Goal: Transaction & Acquisition: Purchase product/service

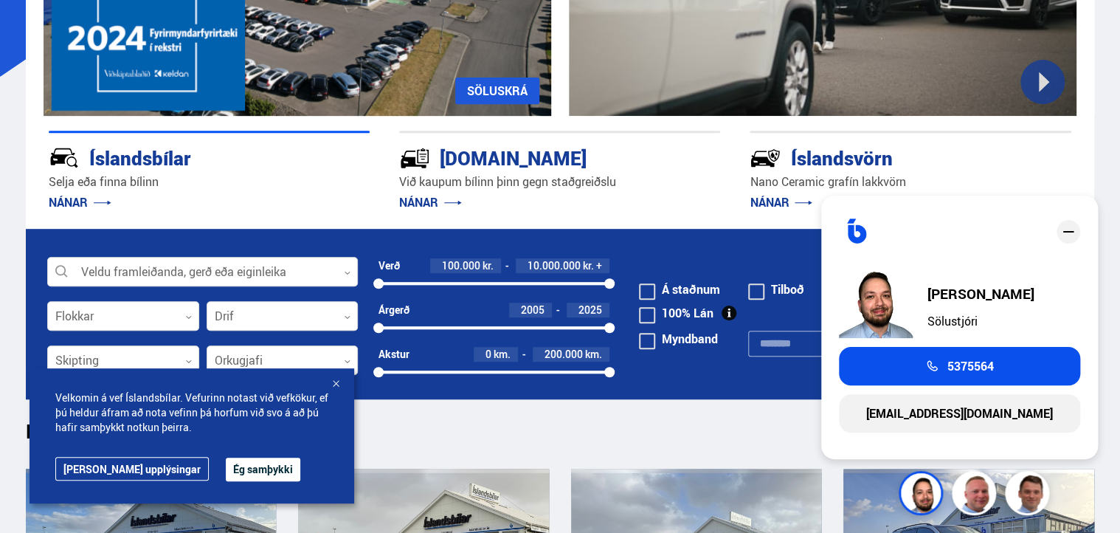
scroll to position [269, 0]
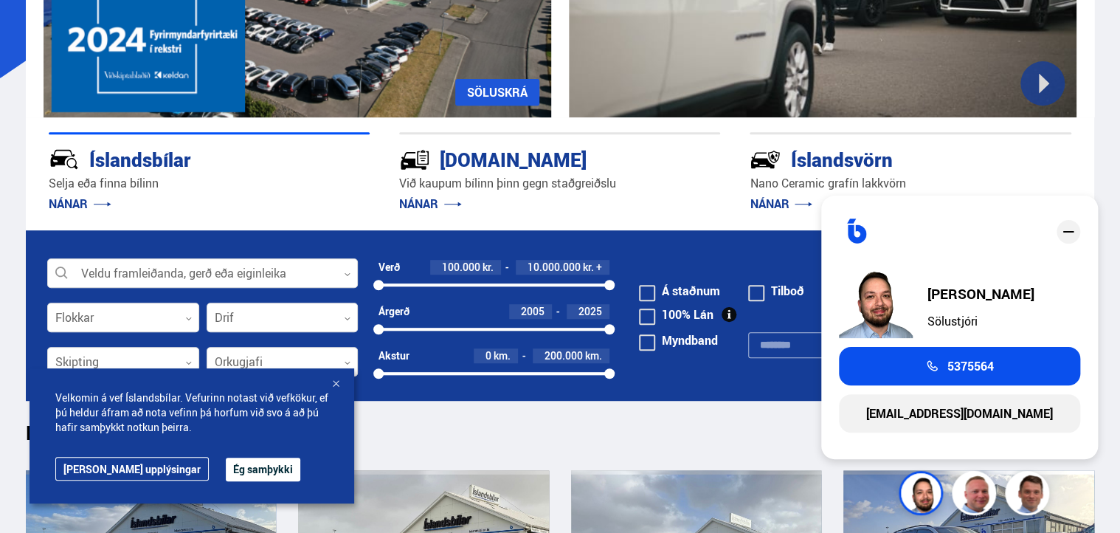
click at [688, 390] on form "Veldu framleiðanda, gerð eða eiginleika 0 Flokkar 0 Drif 0 Verð 100.000 kr. 10.…" at bounding box center [560, 315] width 1068 height 170
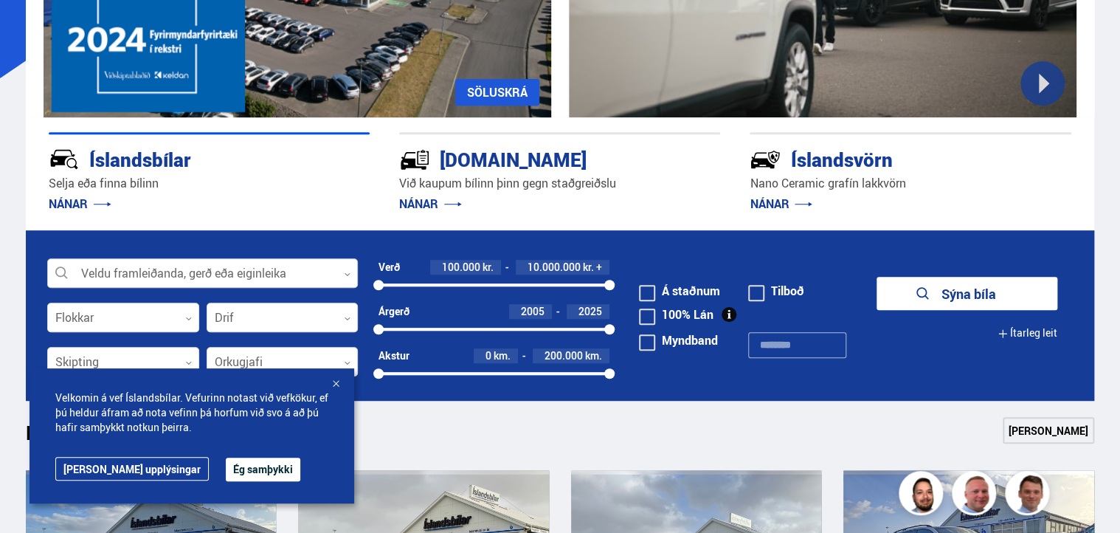
click at [328, 269] on div at bounding box center [202, 274] width 311 height 30
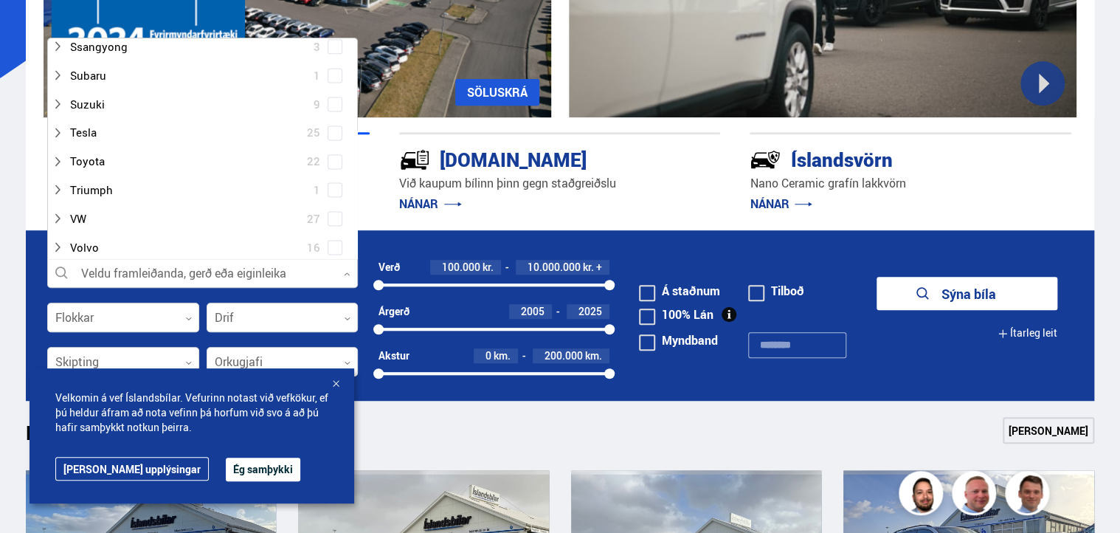
scroll to position [1033, 0]
click at [89, 128] on div at bounding box center [188, 132] width 272 height 21
click at [106, 246] on div at bounding box center [217, 247] width 272 height 21
drag, startPoint x: 106, startPoint y: 246, endPoint x: 122, endPoint y: 238, distance: 17.5
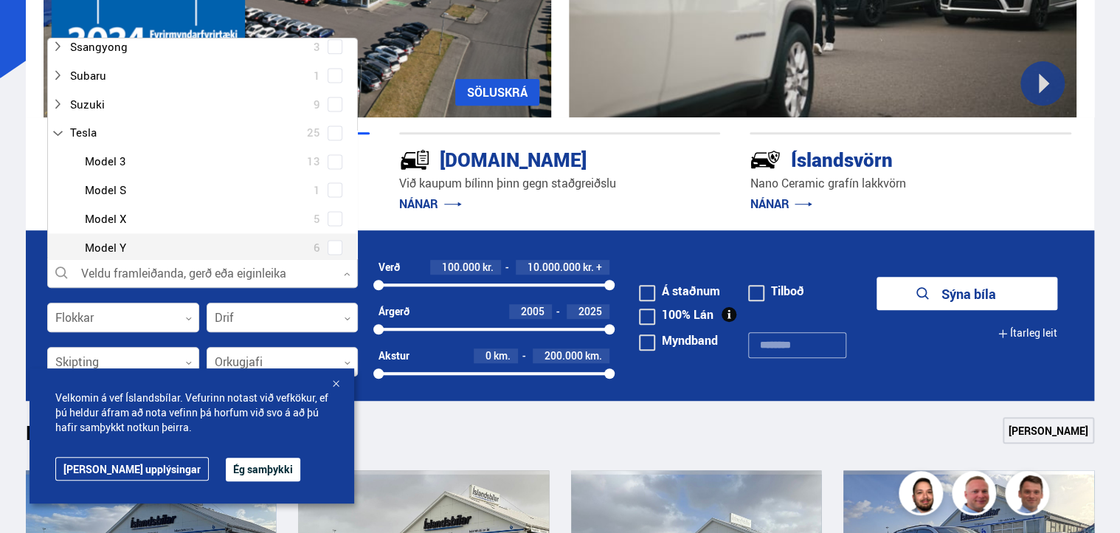
click at [122, 238] on div at bounding box center [217, 247] width 272 height 21
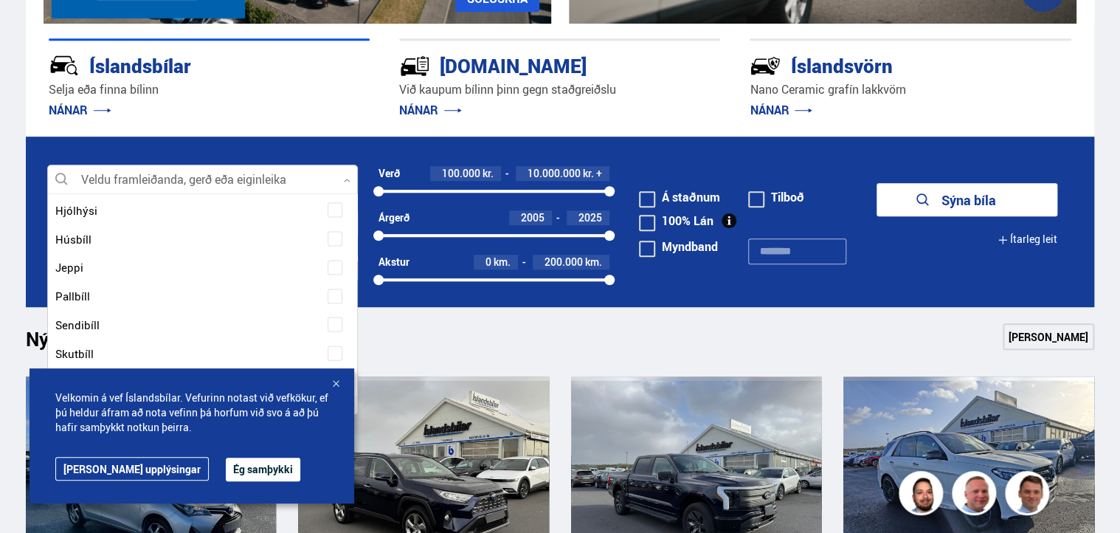
scroll to position [363, 0]
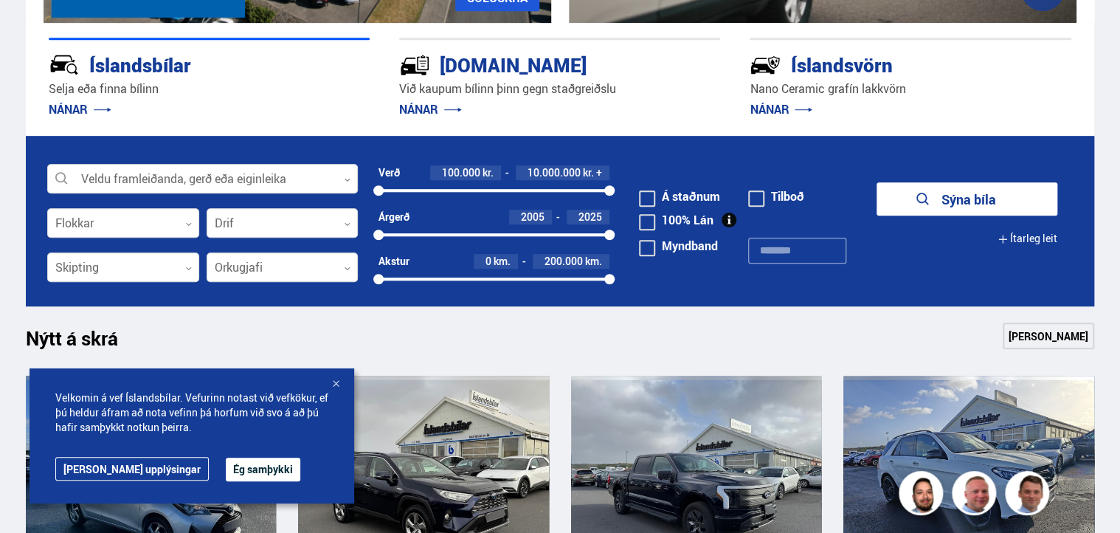
click at [988, 196] on button "Sýna bíla" at bounding box center [966, 198] width 181 height 33
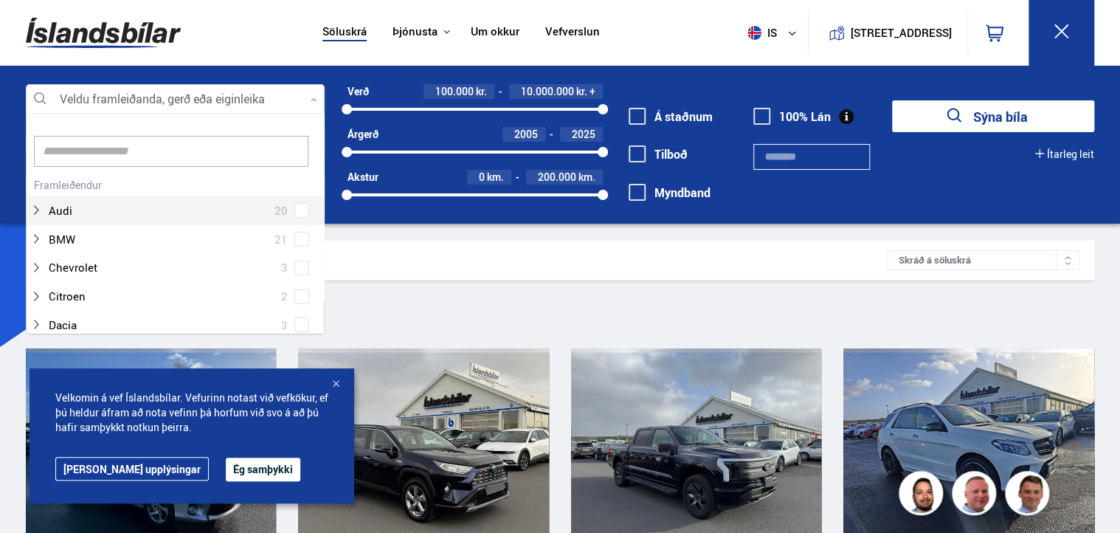
click at [157, 92] on div at bounding box center [175, 100] width 299 height 30
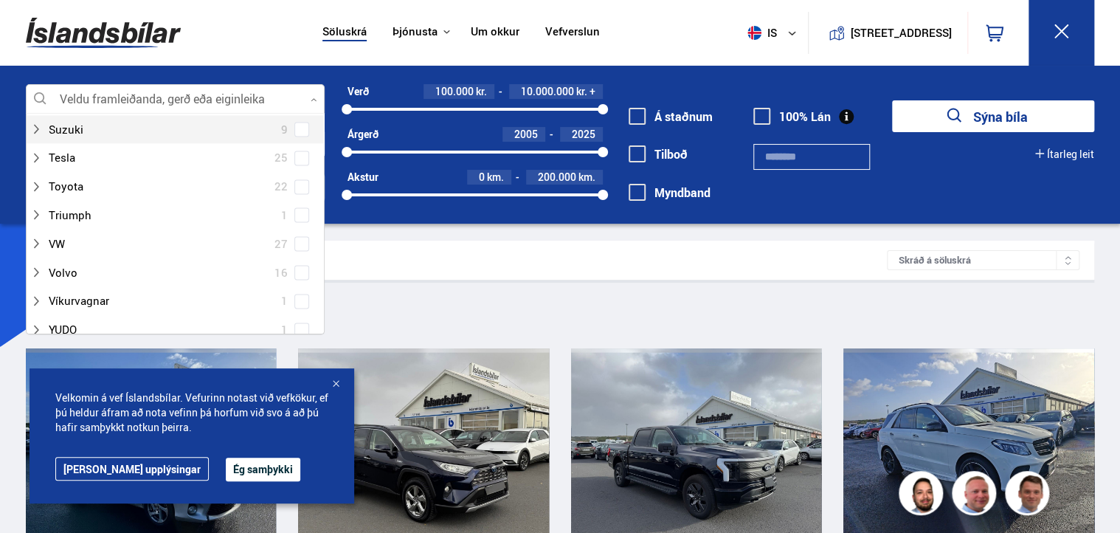
scroll to position [1085, 0]
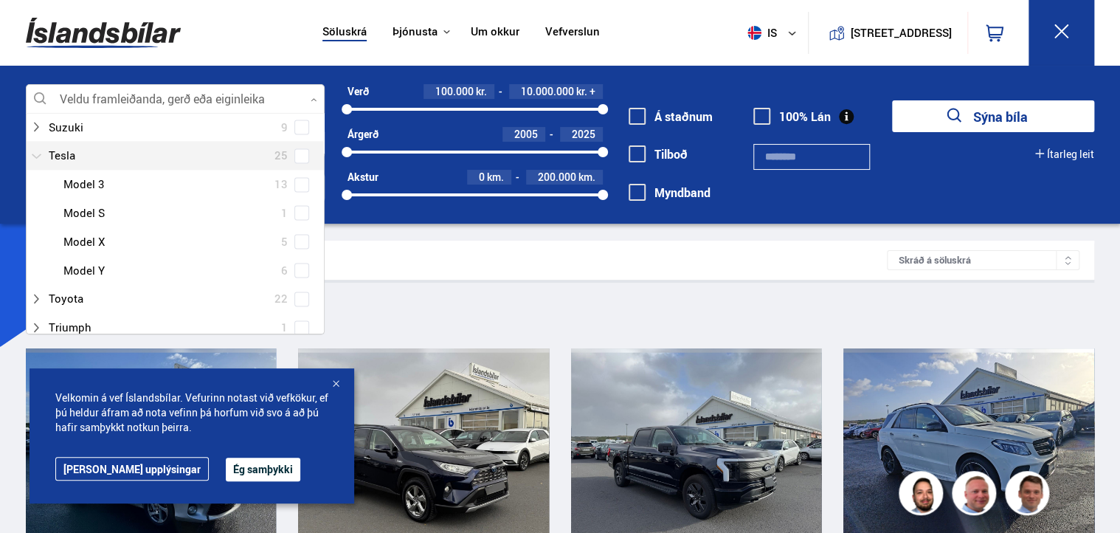
click at [72, 148] on div at bounding box center [160, 155] width 260 height 21
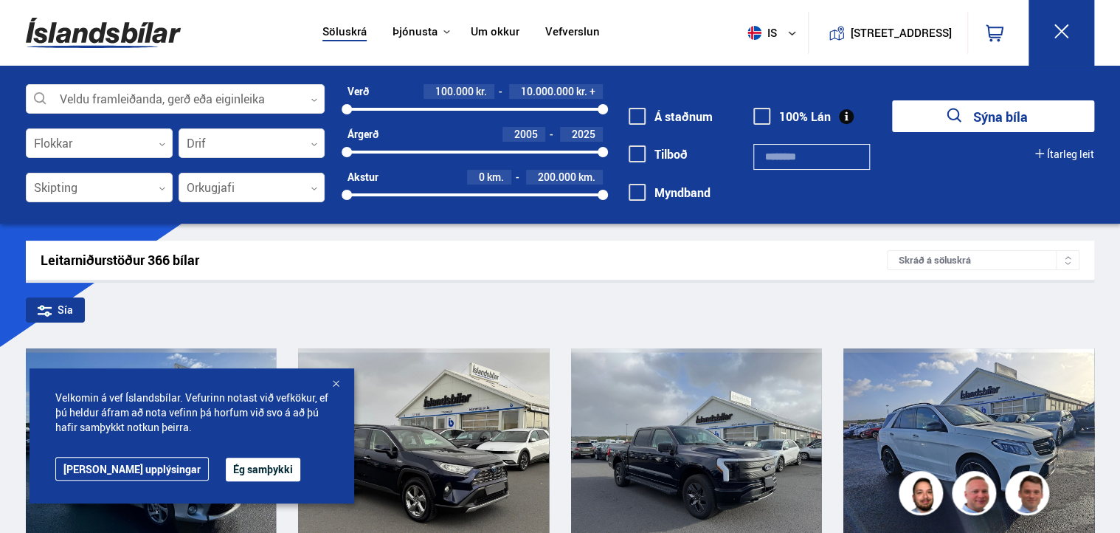
click at [971, 113] on button "Sýna bíla" at bounding box center [993, 116] width 202 height 32
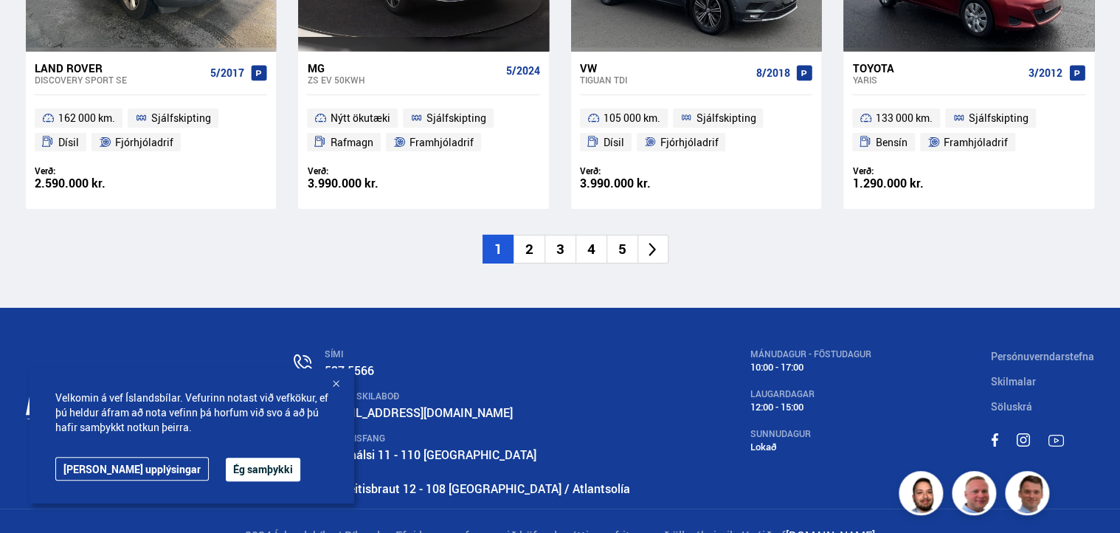
scroll to position [2405, 0]
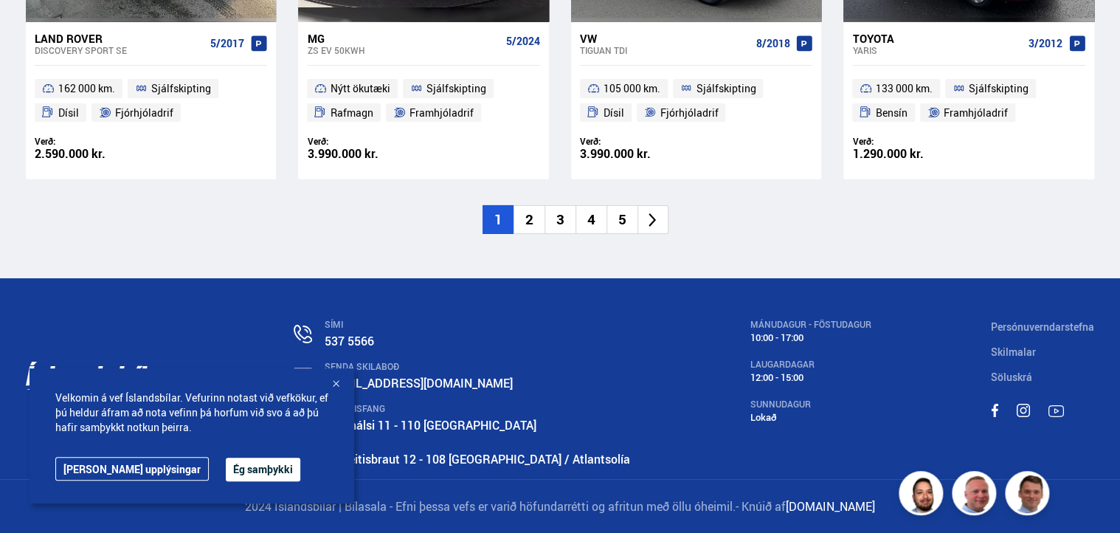
click at [650, 218] on icon at bounding box center [652, 220] width 17 height 17
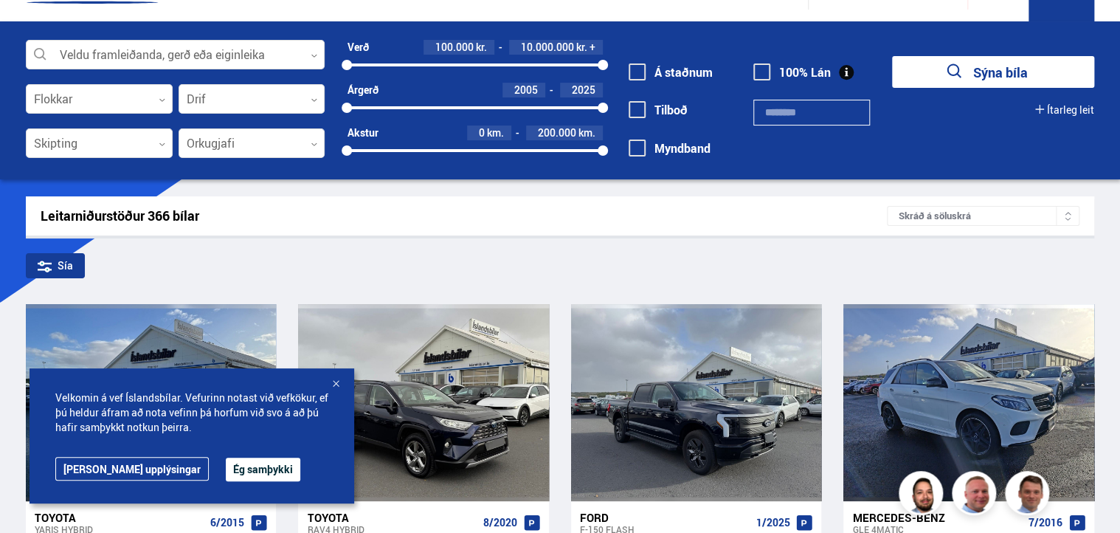
scroll to position [0, 0]
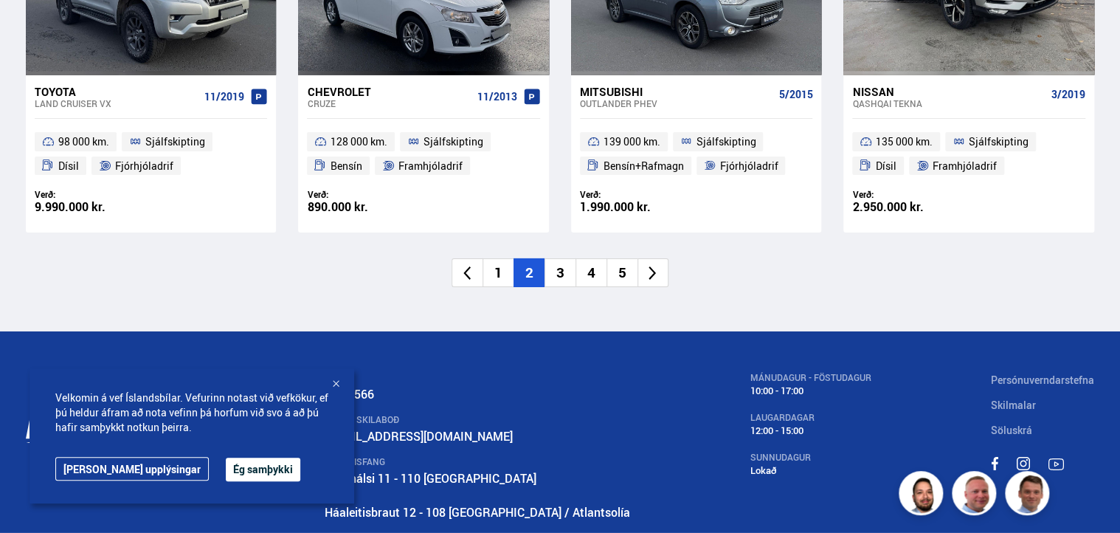
scroll to position [2352, 0]
click at [652, 268] on icon at bounding box center [652, 273] width 17 height 17
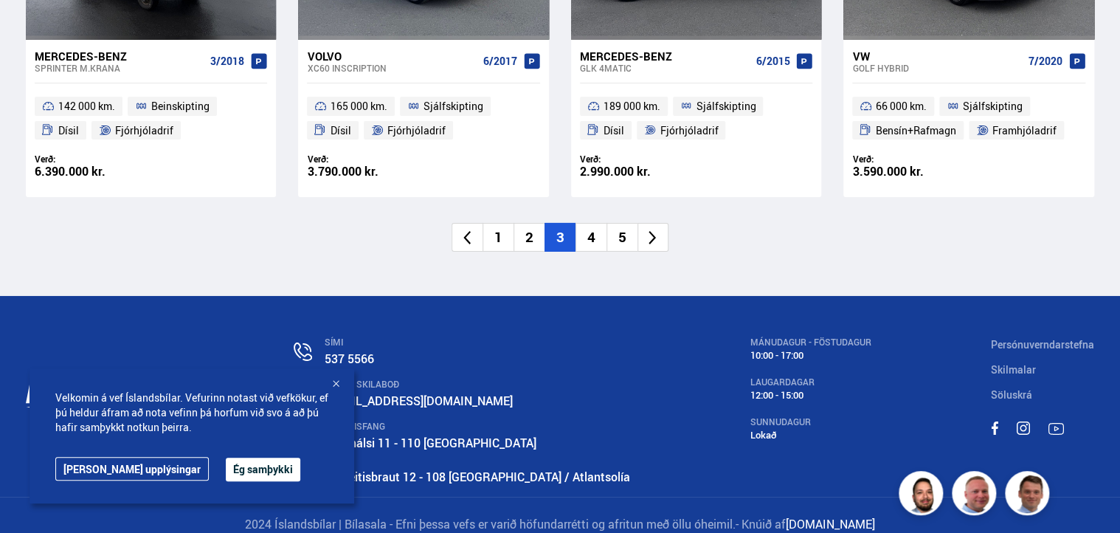
scroll to position [2405, 0]
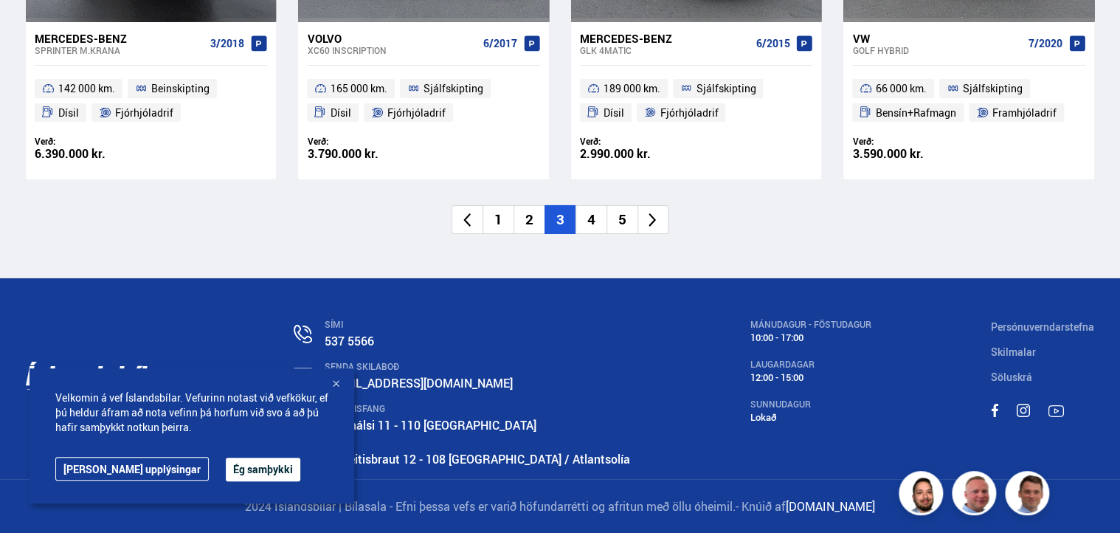
click at [654, 218] on icon at bounding box center [652, 220] width 7 height 14
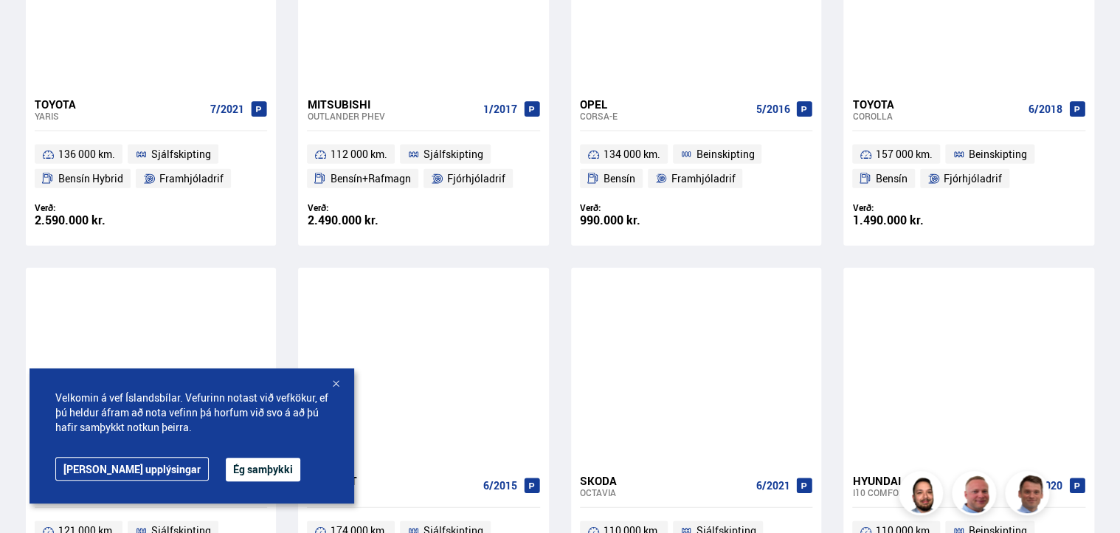
scroll to position [1512, 0]
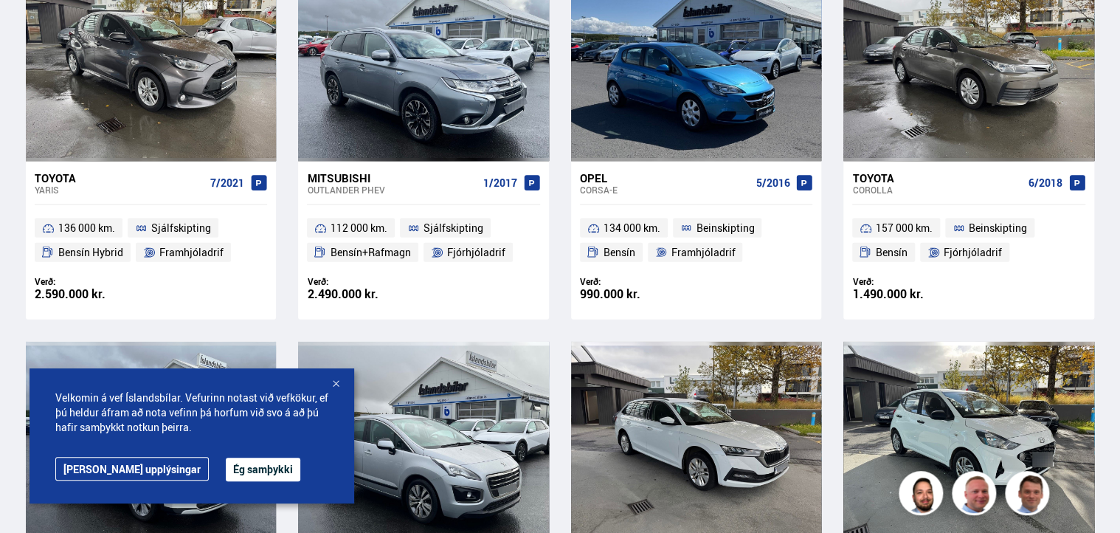
click at [654, 219] on span "134 000 km." at bounding box center [631, 228] width 57 height 18
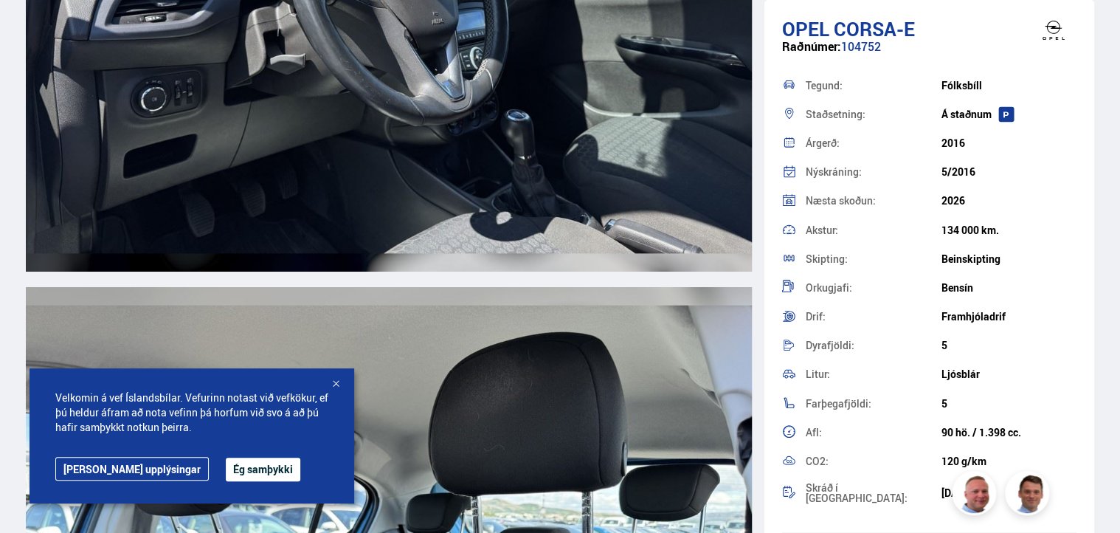
scroll to position [8133, 0]
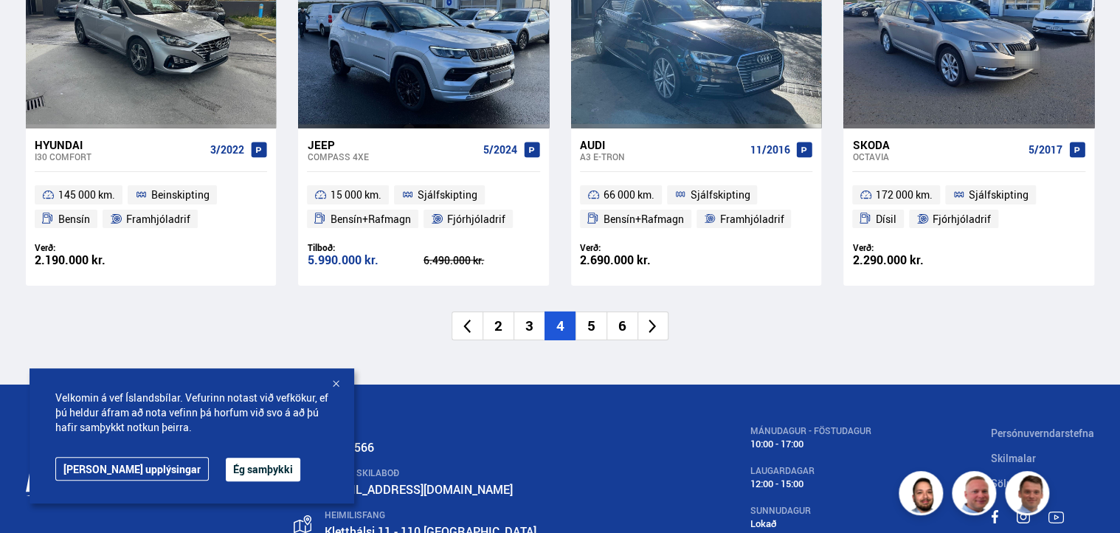
scroll to position [2405, 0]
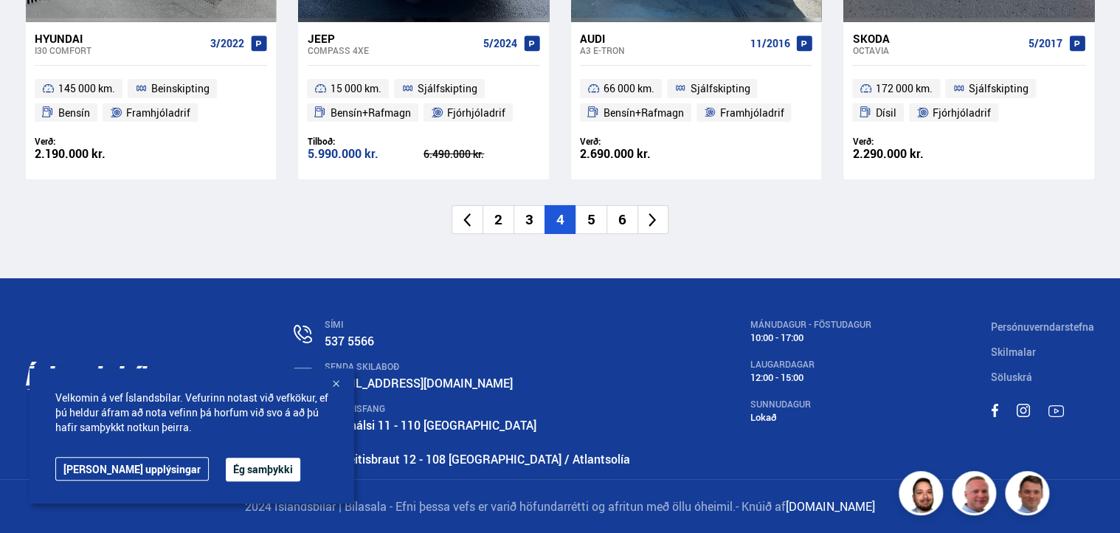
click at [653, 219] on icon at bounding box center [652, 220] width 17 height 17
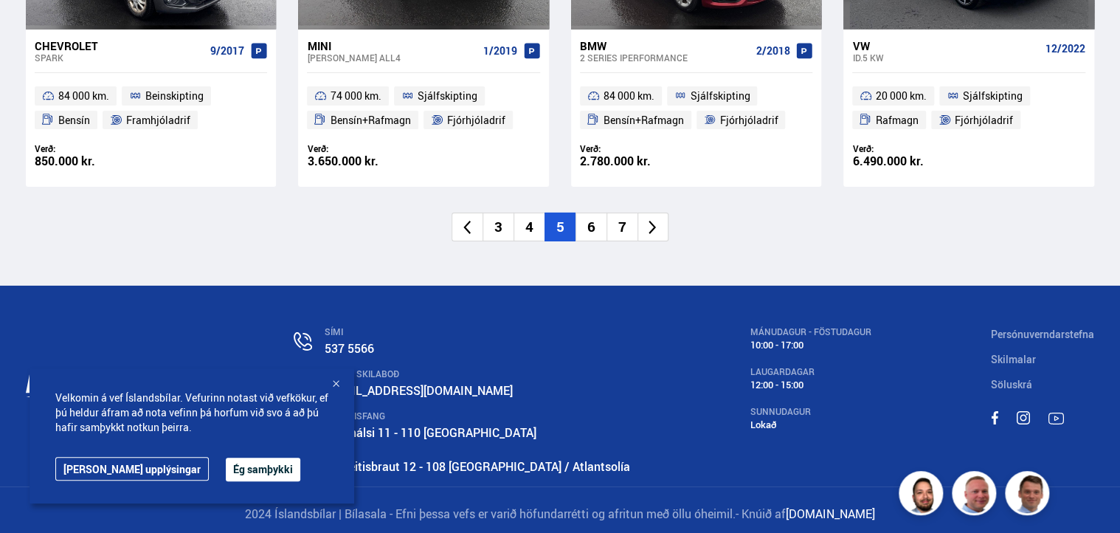
scroll to position [2408, 0]
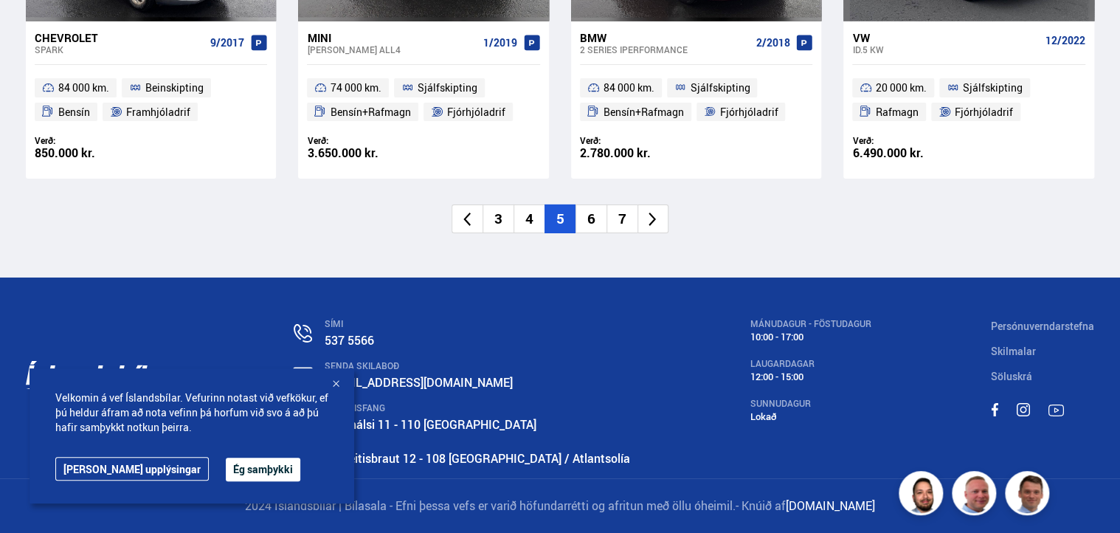
click at [652, 215] on icon at bounding box center [652, 219] width 7 height 14
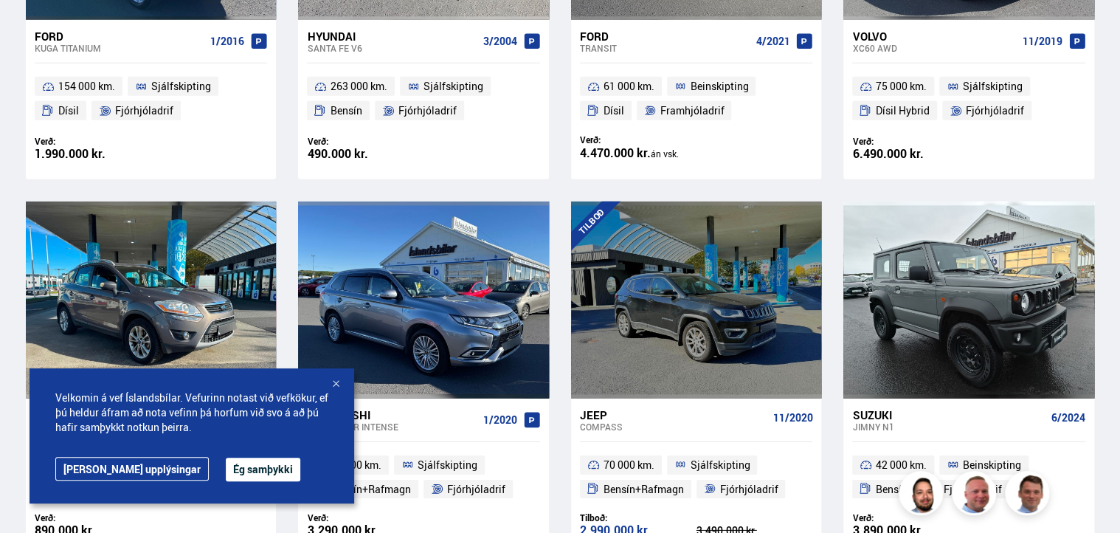
scroll to position [2408, 0]
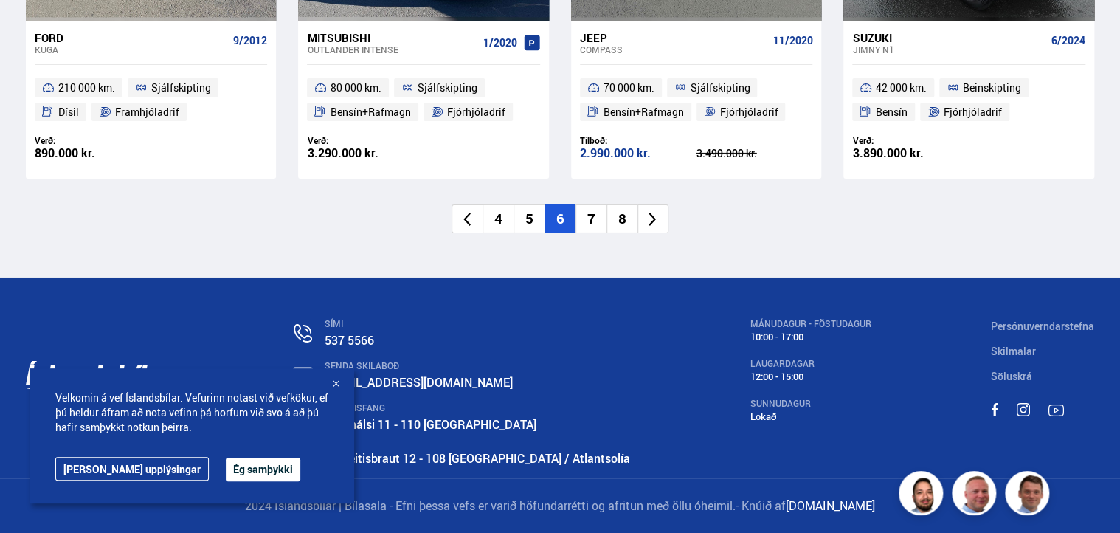
click at [652, 212] on icon at bounding box center [652, 219] width 17 height 17
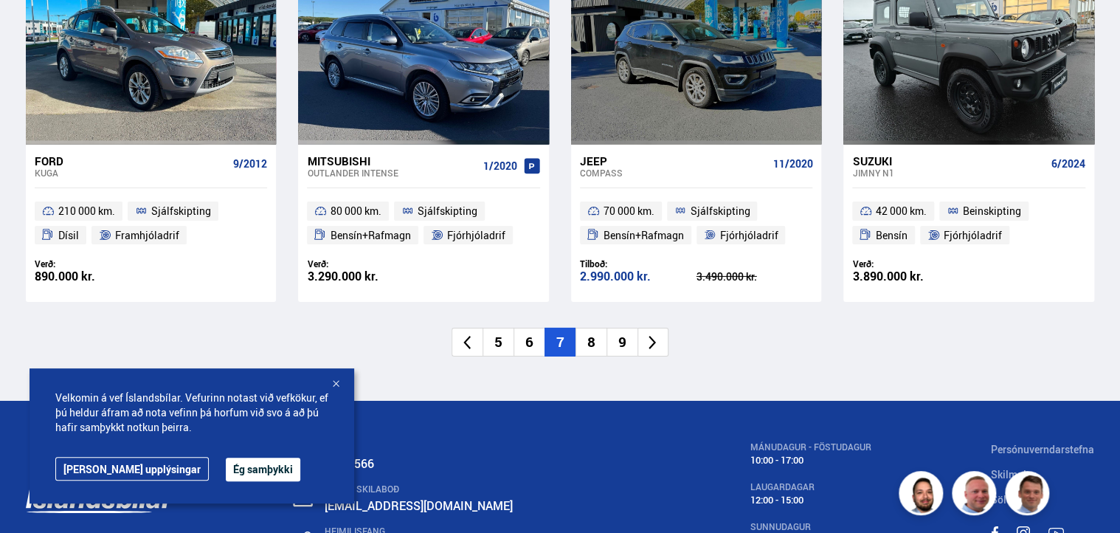
scroll to position [1581, 0]
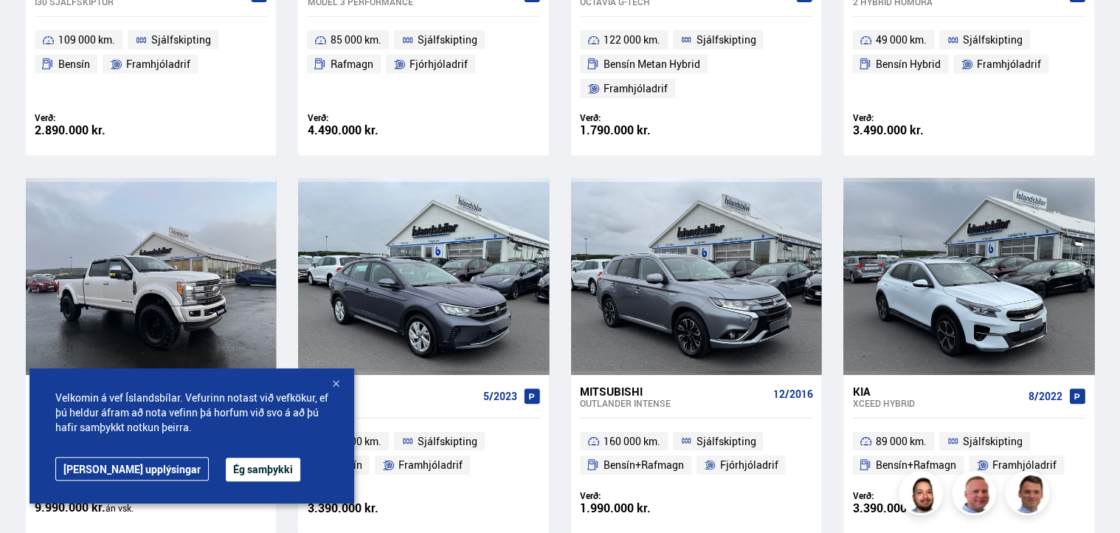
scroll to position [2077, 0]
